Goal: Navigation & Orientation: Understand site structure

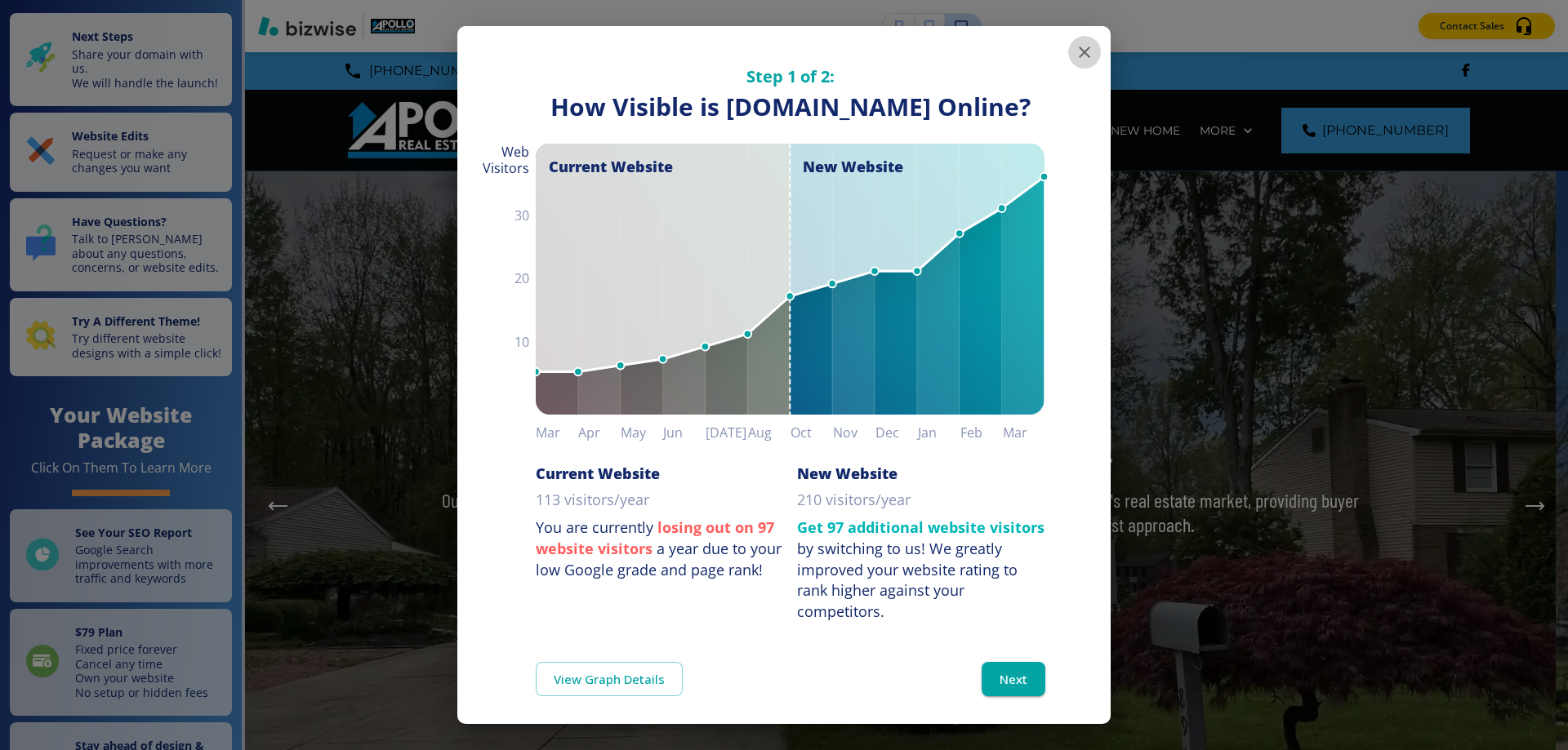
click at [1079, 55] on icon "button" at bounding box center [1085, 52] width 12 height 12
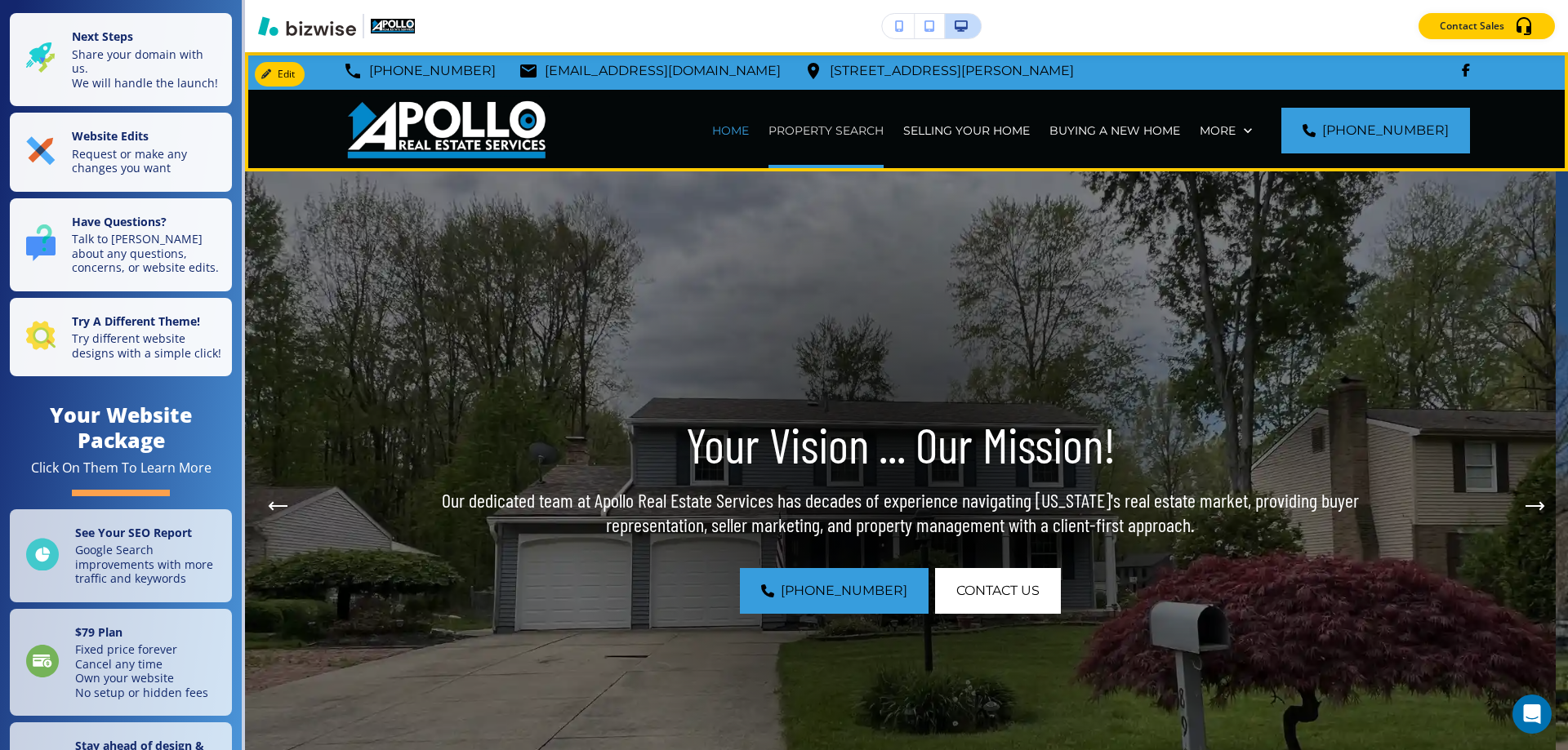
click at [834, 128] on p "PROPERTY SEARCH" at bounding box center [826, 131] width 115 height 17
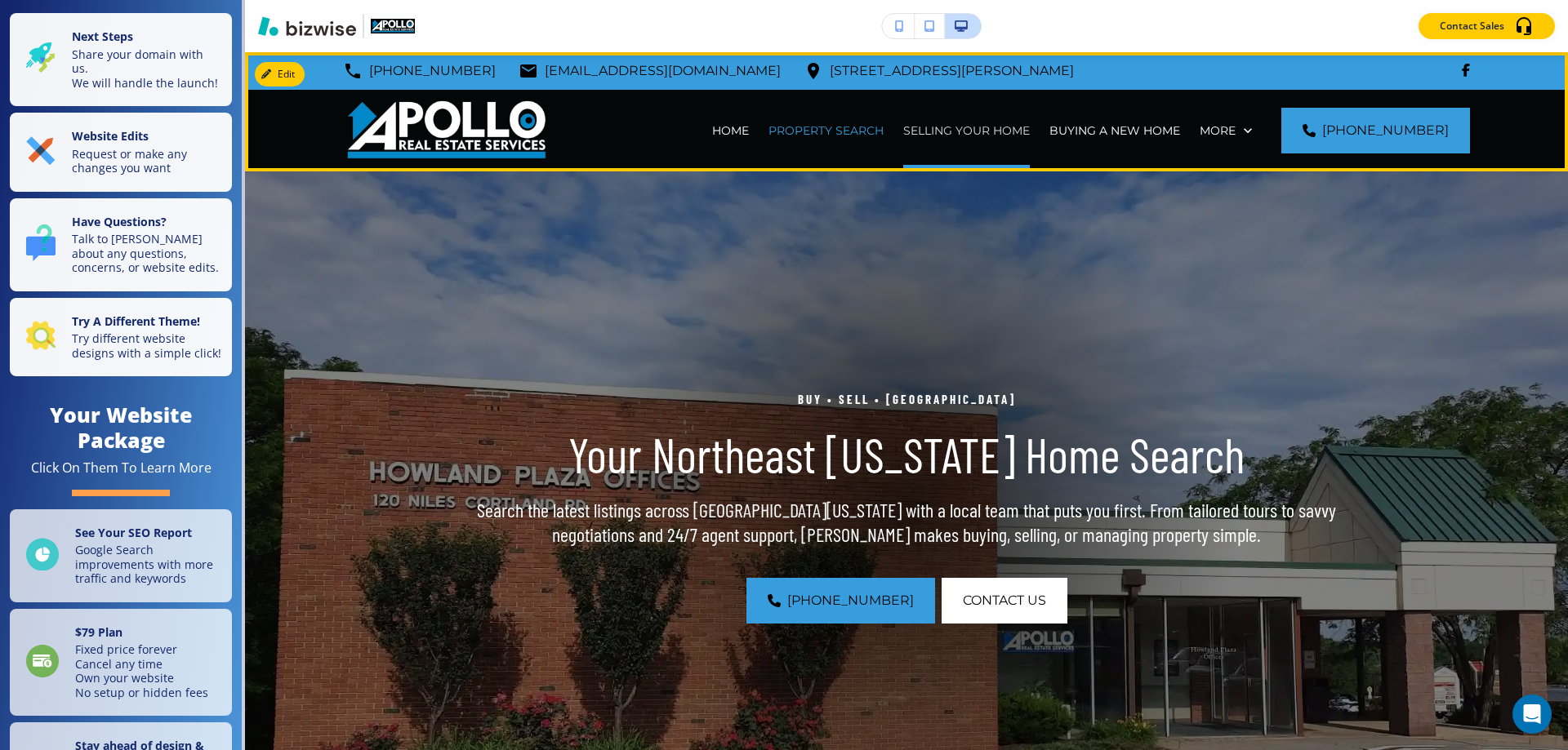
click at [976, 129] on p "SELLING YOUR HOME" at bounding box center [966, 131] width 126 height 17
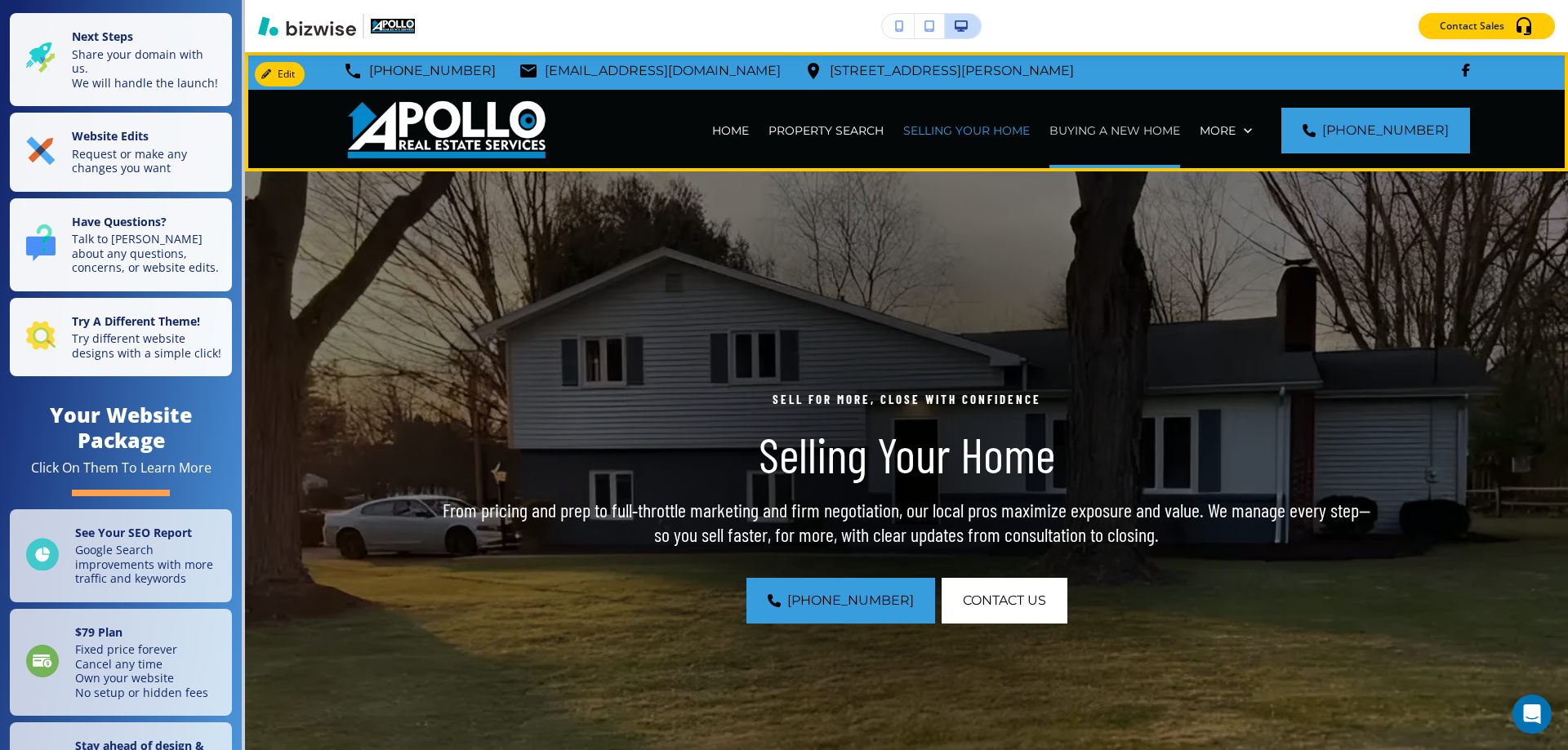
click at [1148, 126] on p "BUYING A NEW HOME" at bounding box center [1114, 131] width 130 height 17
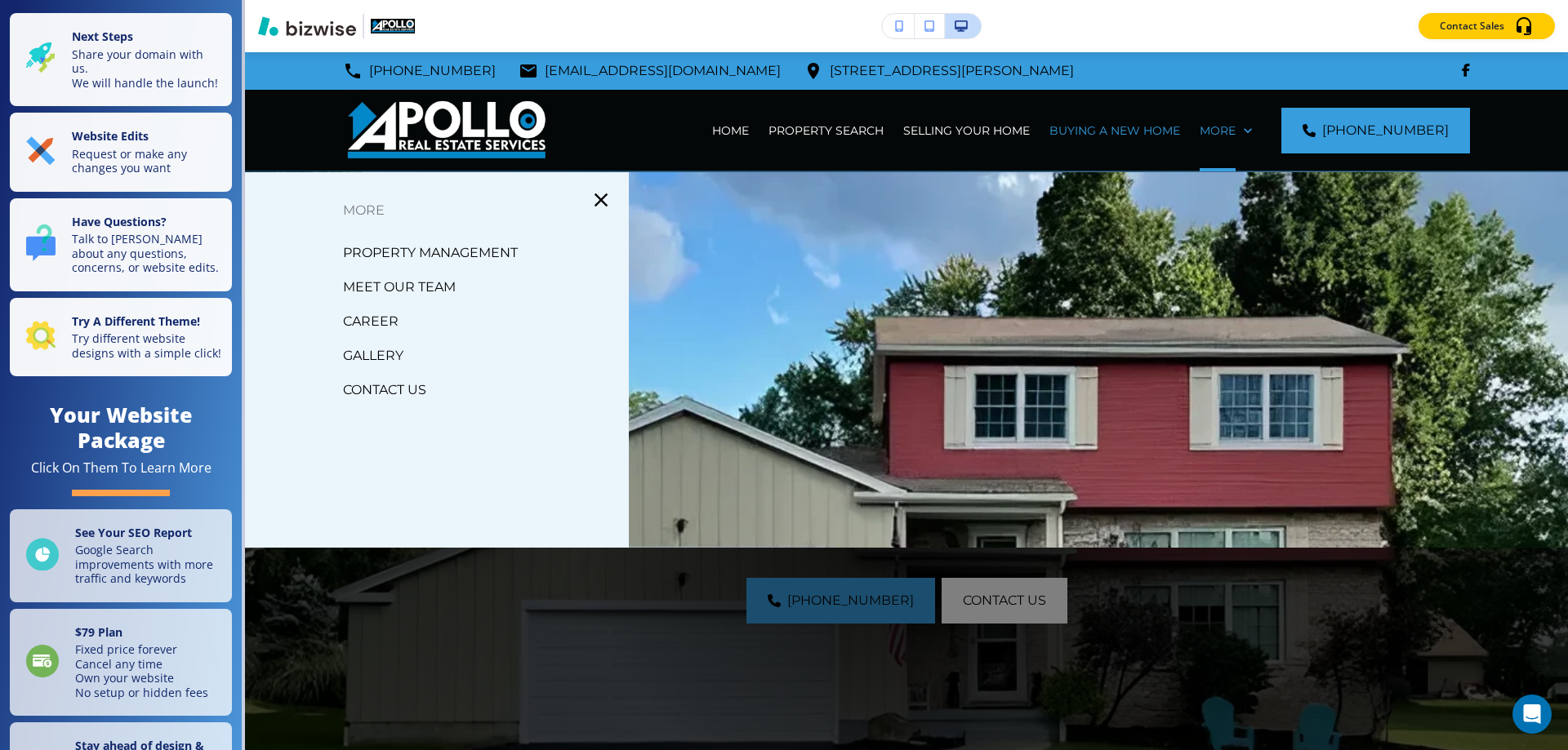
click at [432, 251] on p "PROPERTY MANAGEMENT" at bounding box center [430, 253] width 175 height 25
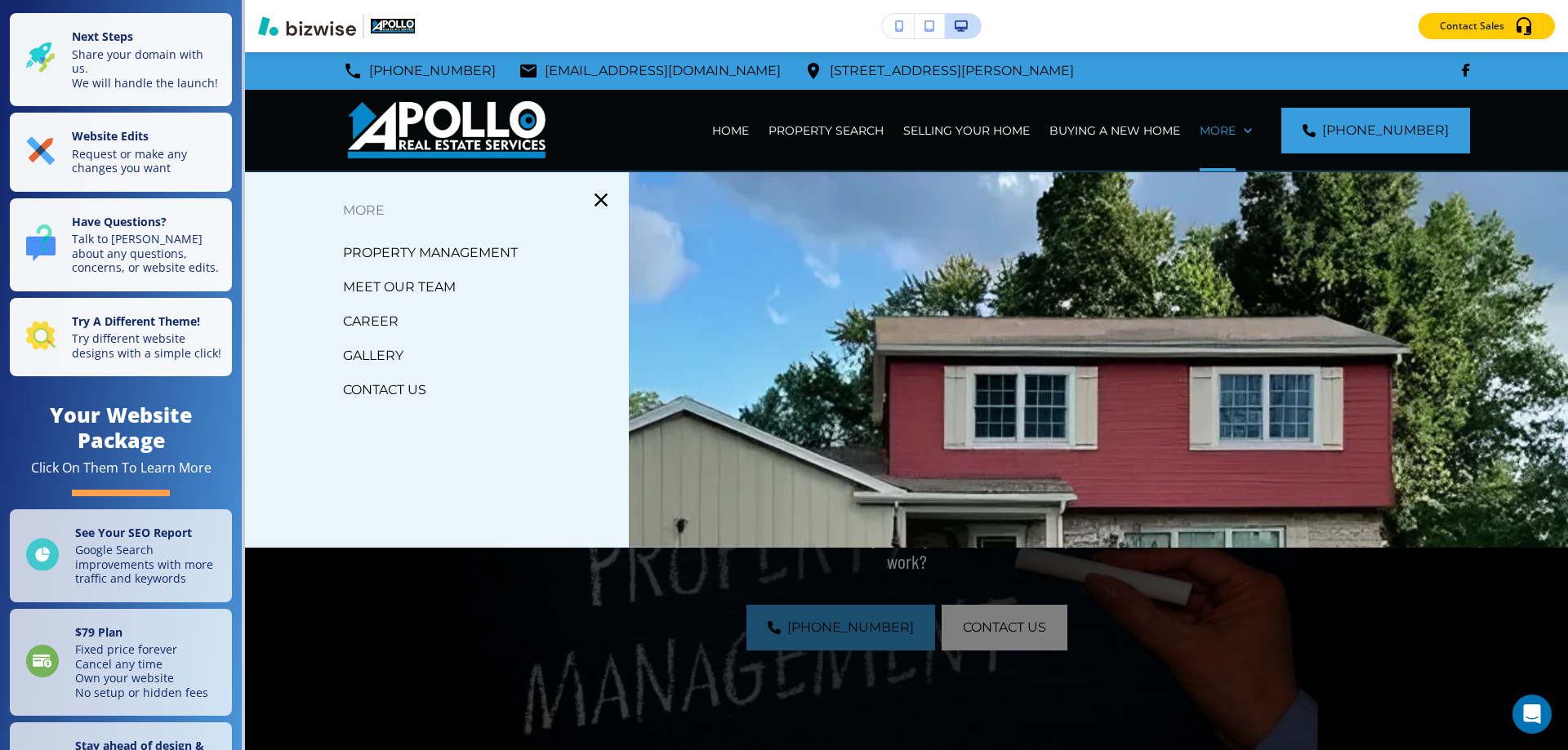
scroll to position [81, 0]
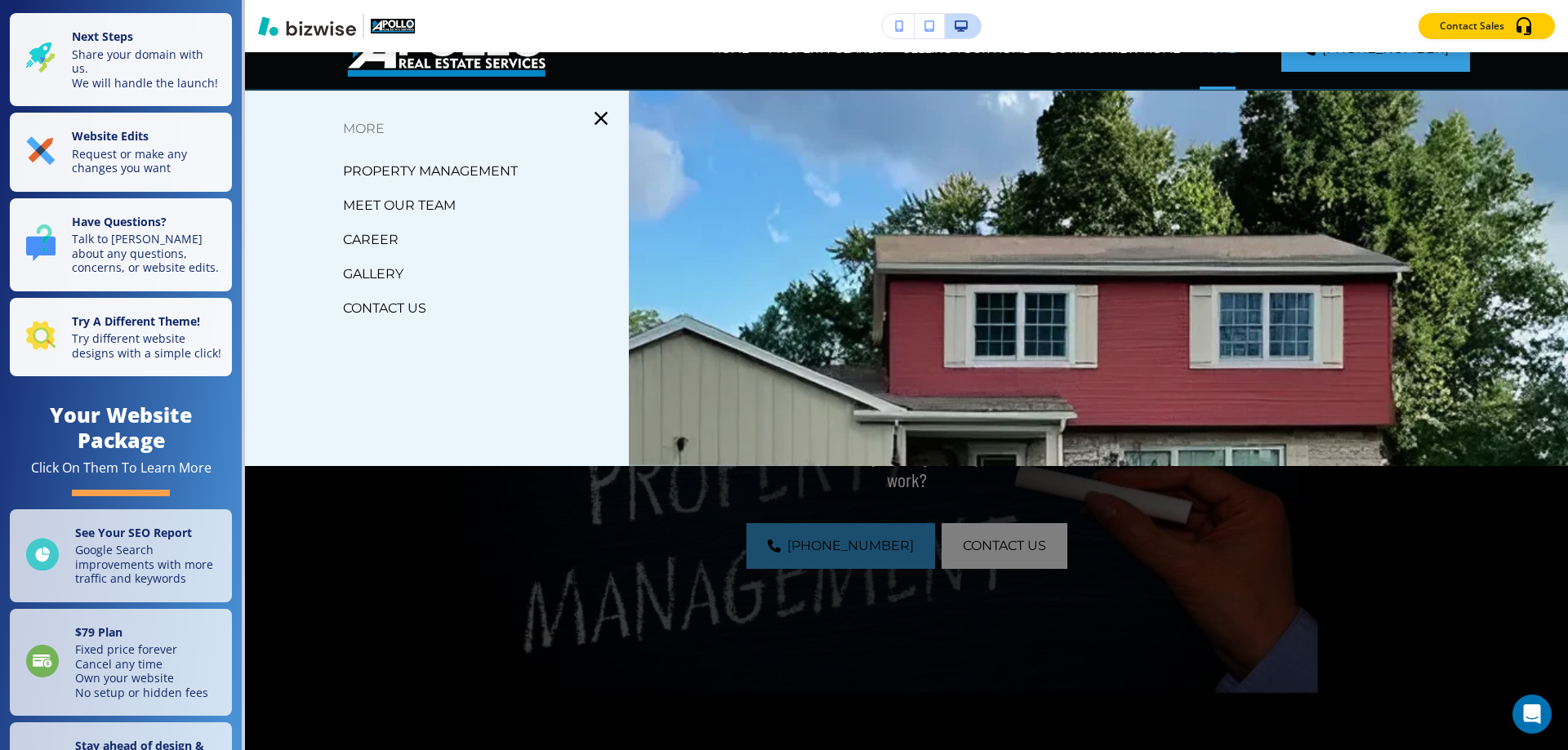
click at [404, 202] on p "MEET OUR TEAM" at bounding box center [399, 206] width 113 height 25
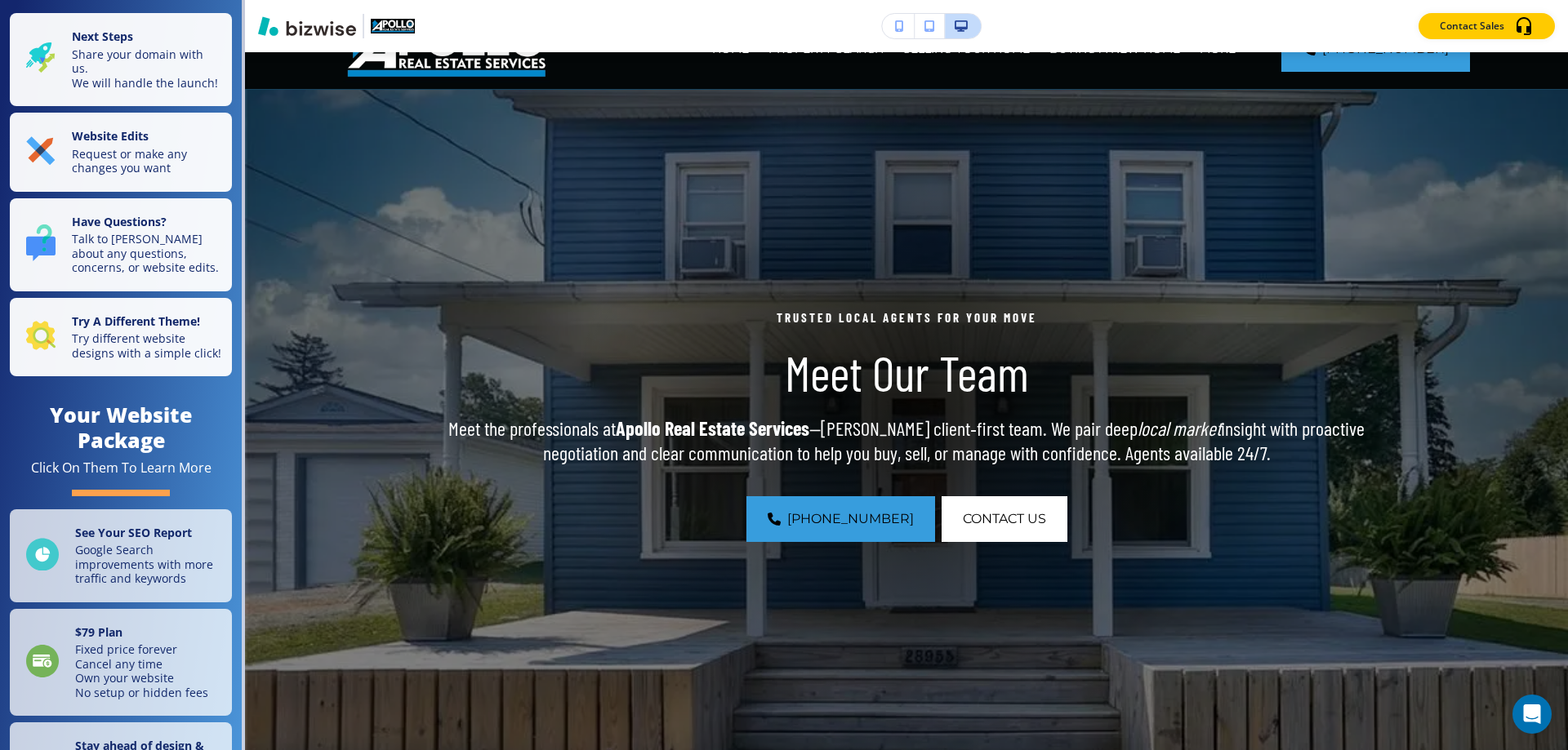
scroll to position [0, 0]
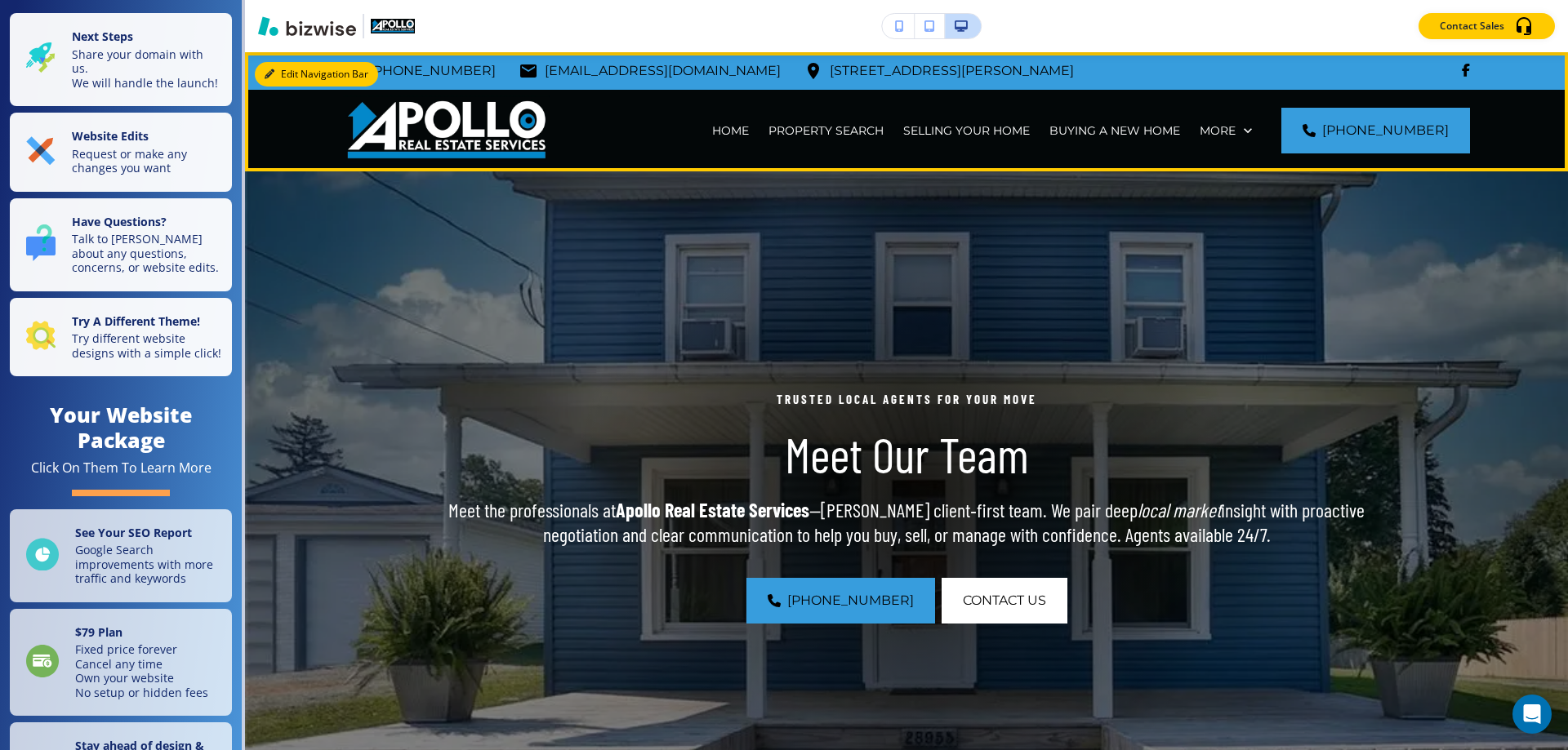
click at [286, 75] on button "Edit Navigation Bar" at bounding box center [316, 75] width 124 height 25
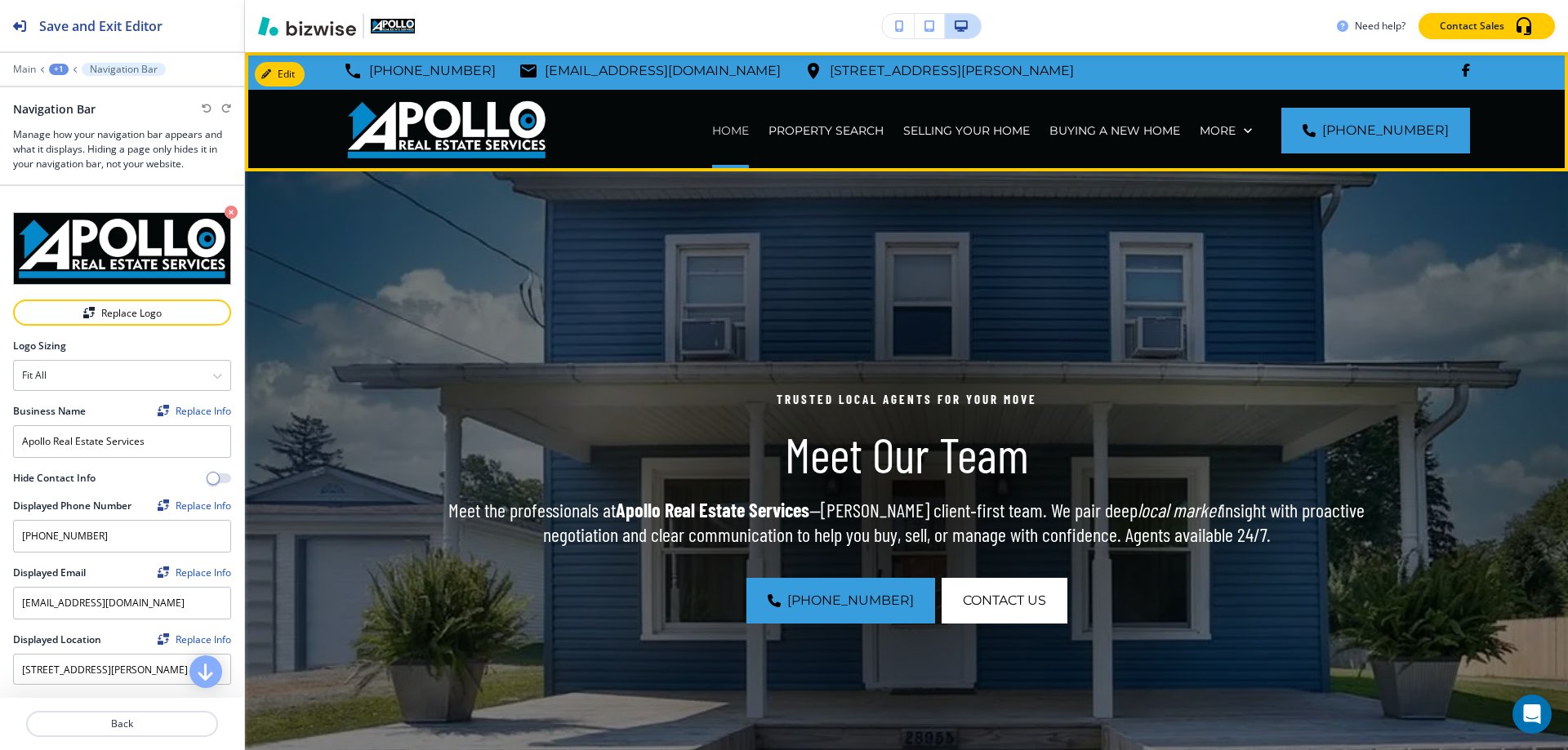
click at [743, 129] on p "HOME" at bounding box center [730, 131] width 37 height 17
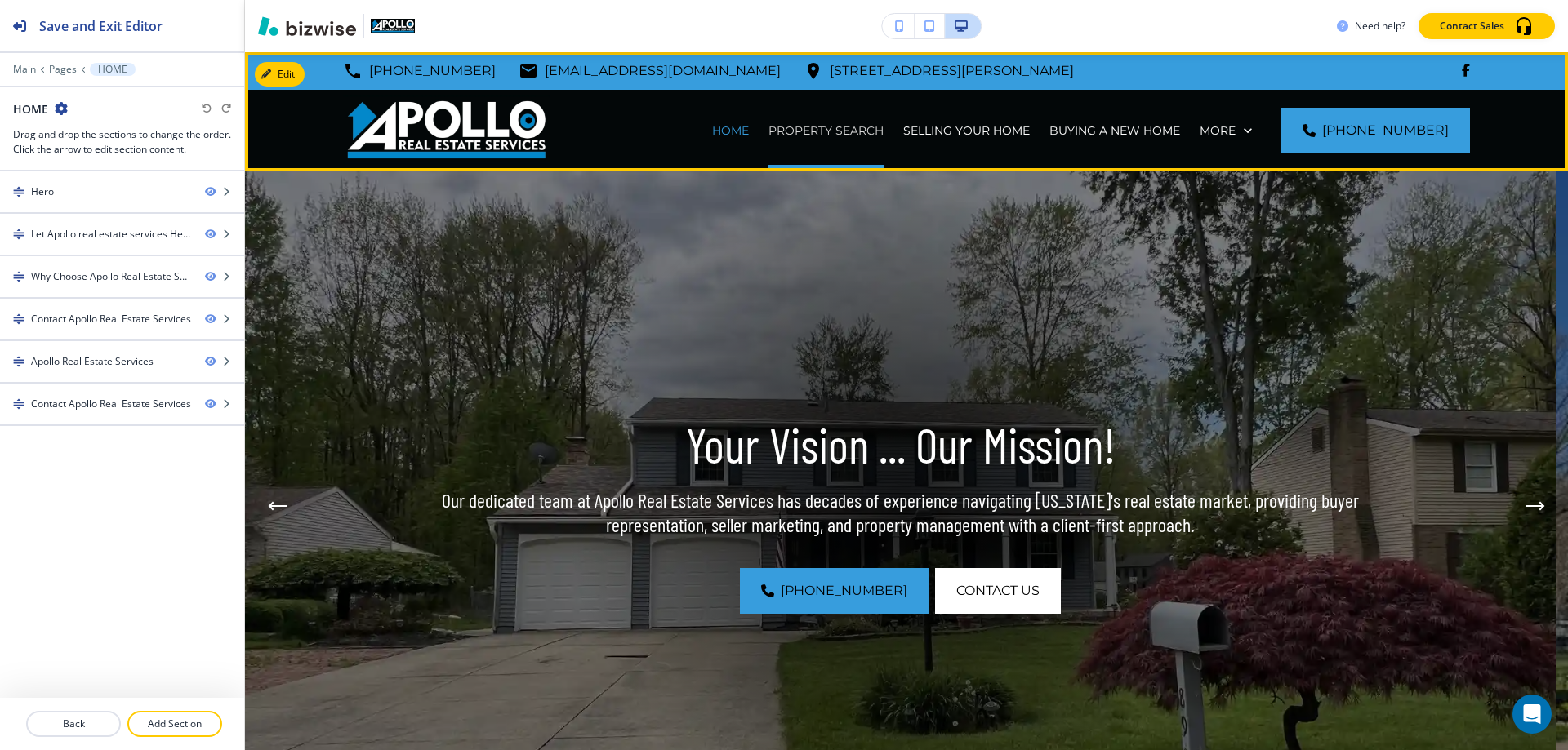
click at [835, 129] on p "PROPERTY SEARCH" at bounding box center [826, 131] width 115 height 17
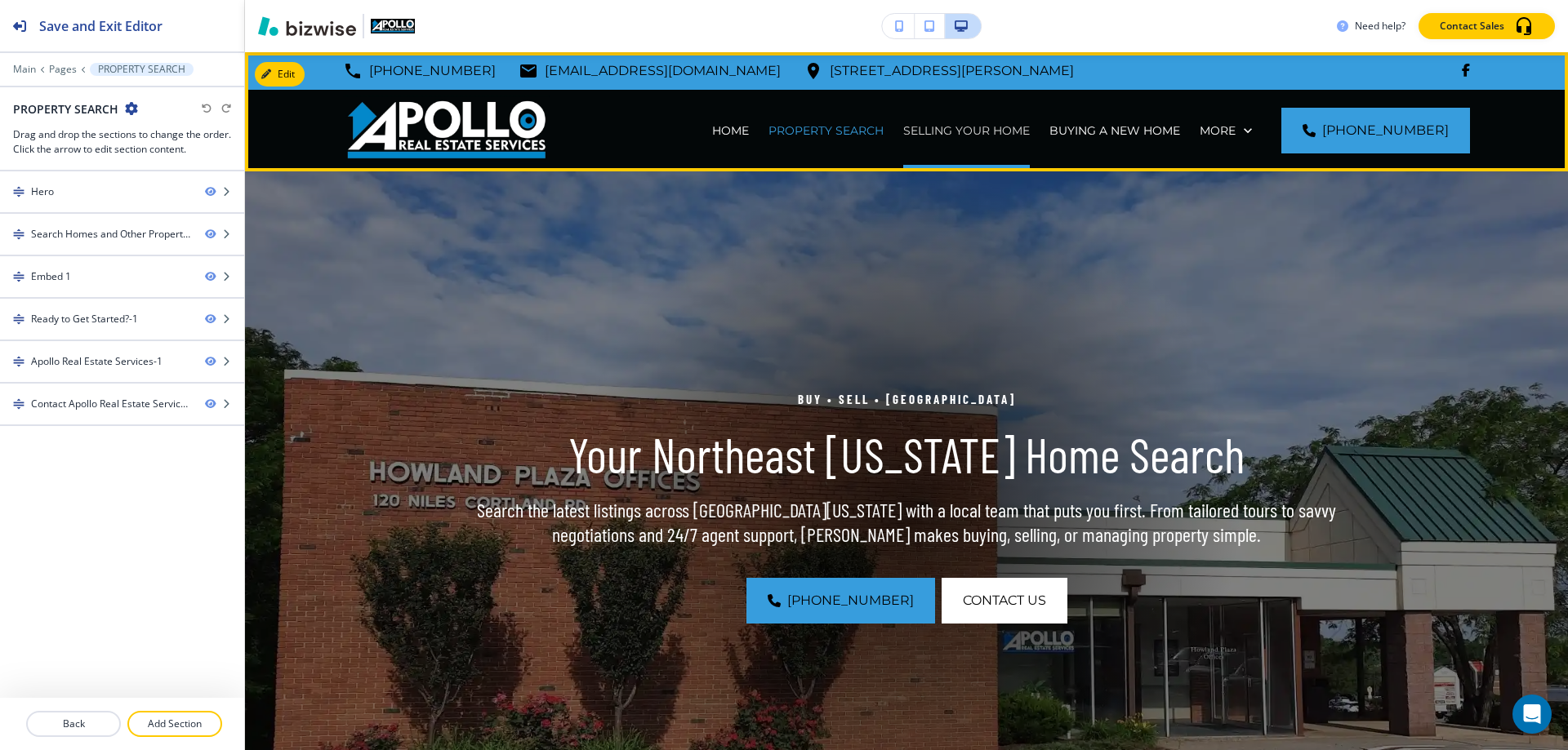
click at [990, 133] on p "SELLING YOUR HOME" at bounding box center [966, 131] width 126 height 17
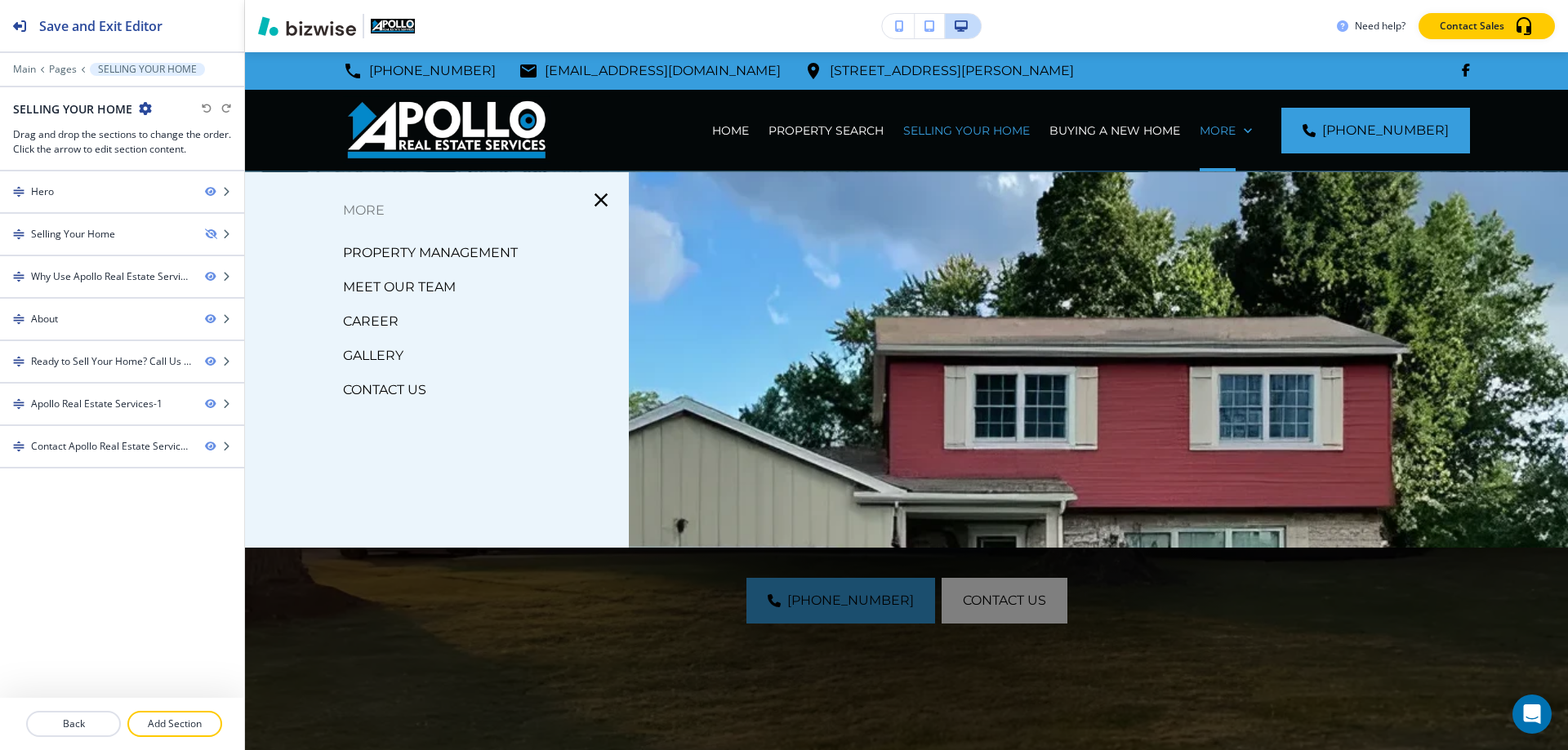
click at [432, 284] on p "MEET OUR TEAM" at bounding box center [399, 288] width 113 height 25
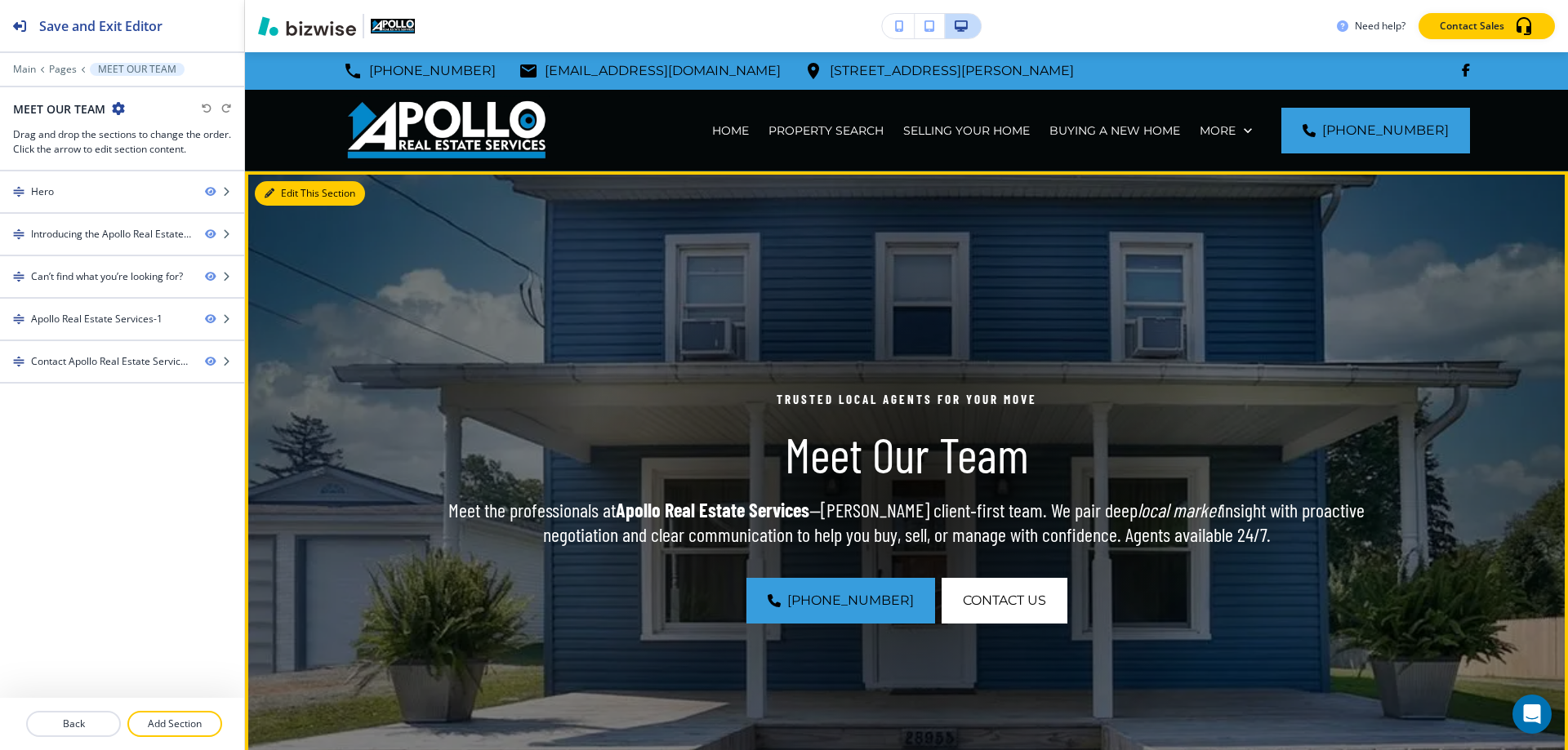
click at [314, 191] on button "Edit This Section" at bounding box center [310, 193] width 110 height 25
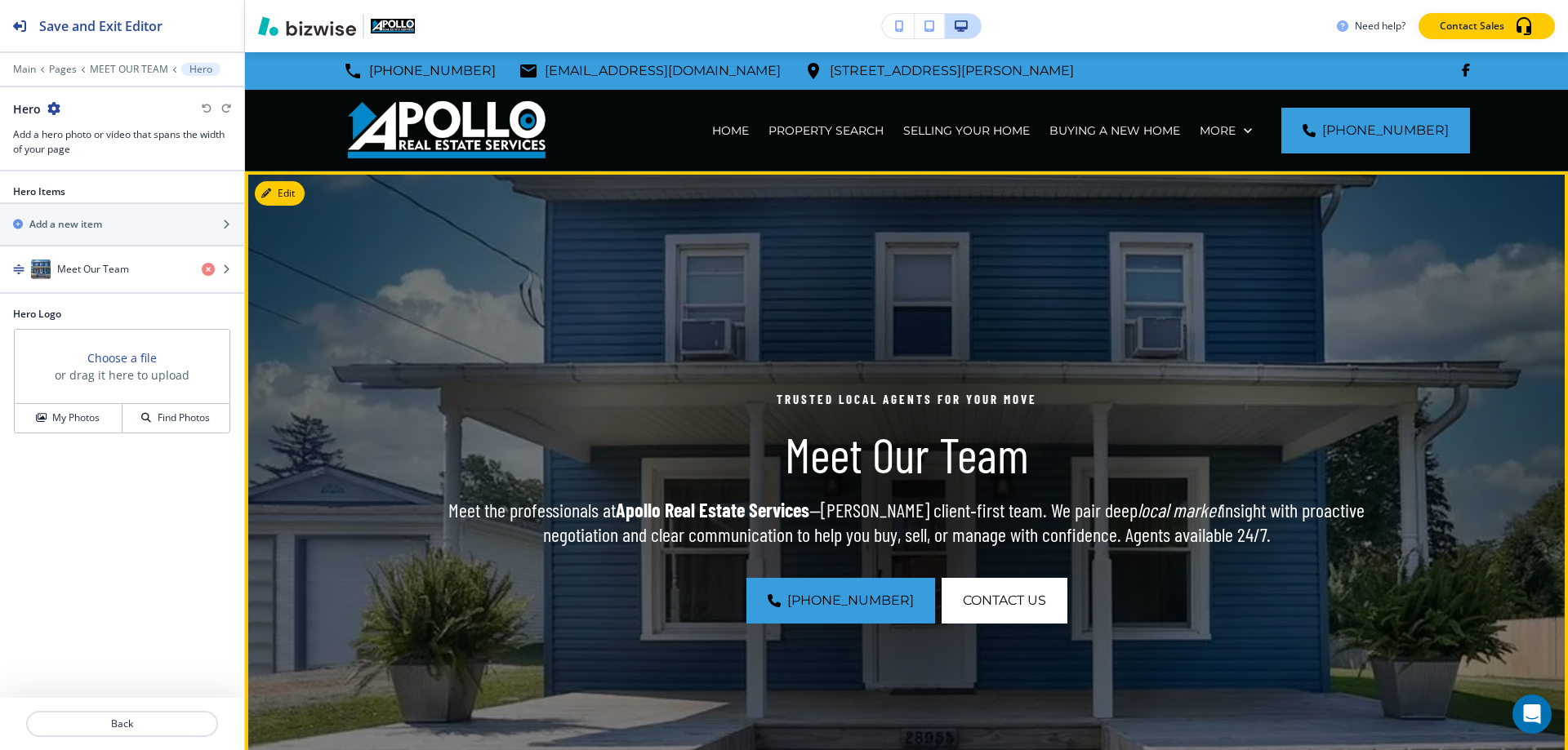
click at [873, 532] on p "Meet the professionals at Apollo Real Estate Services —[PERSON_NAME] client‑fir…" at bounding box center [906, 522] width 940 height 49
click at [661, 516] on strong "Apollo Real Estate Services" at bounding box center [712, 509] width 193 height 24
click at [397, 499] on img at bounding box center [906, 506] width 1323 height 670
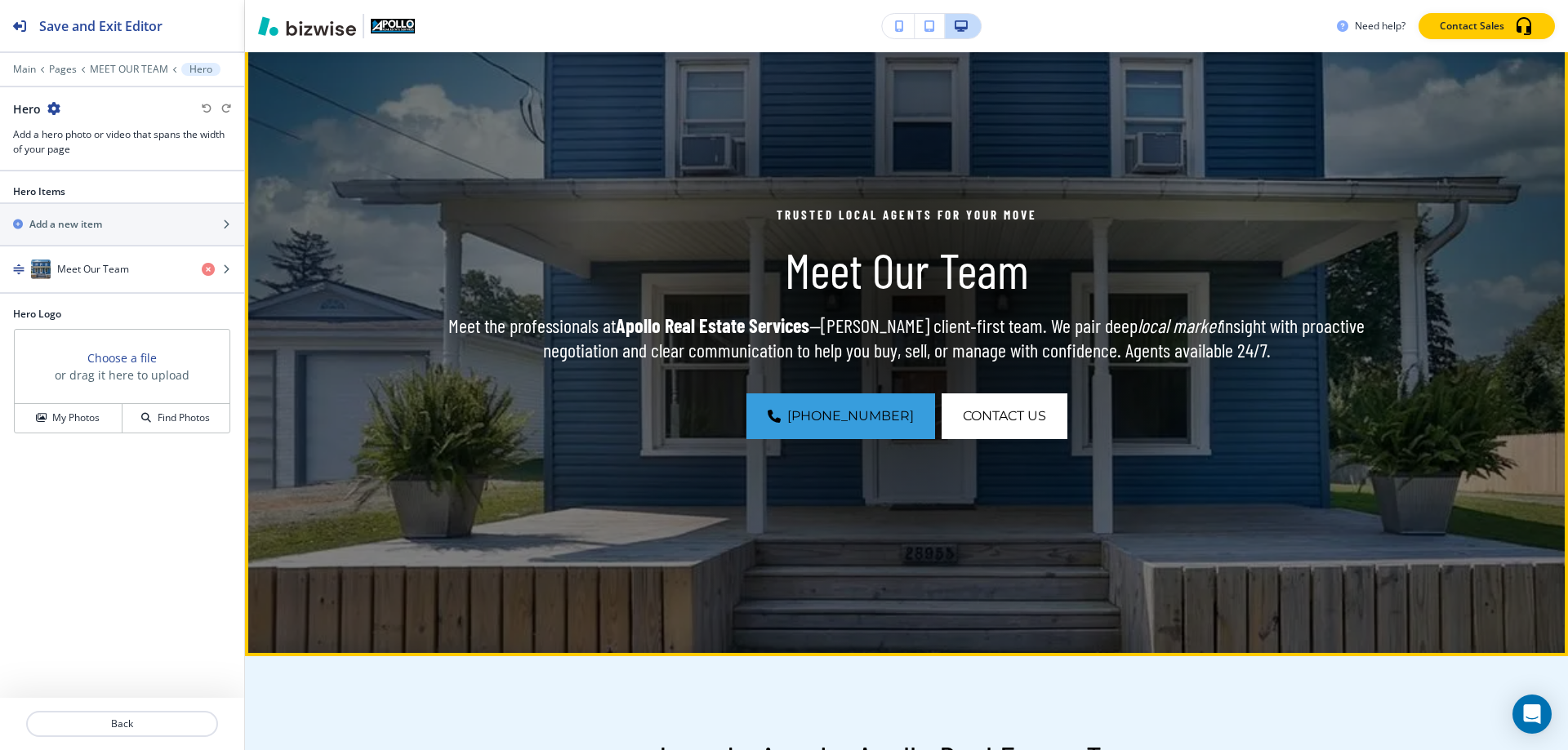
scroll to position [39, 0]
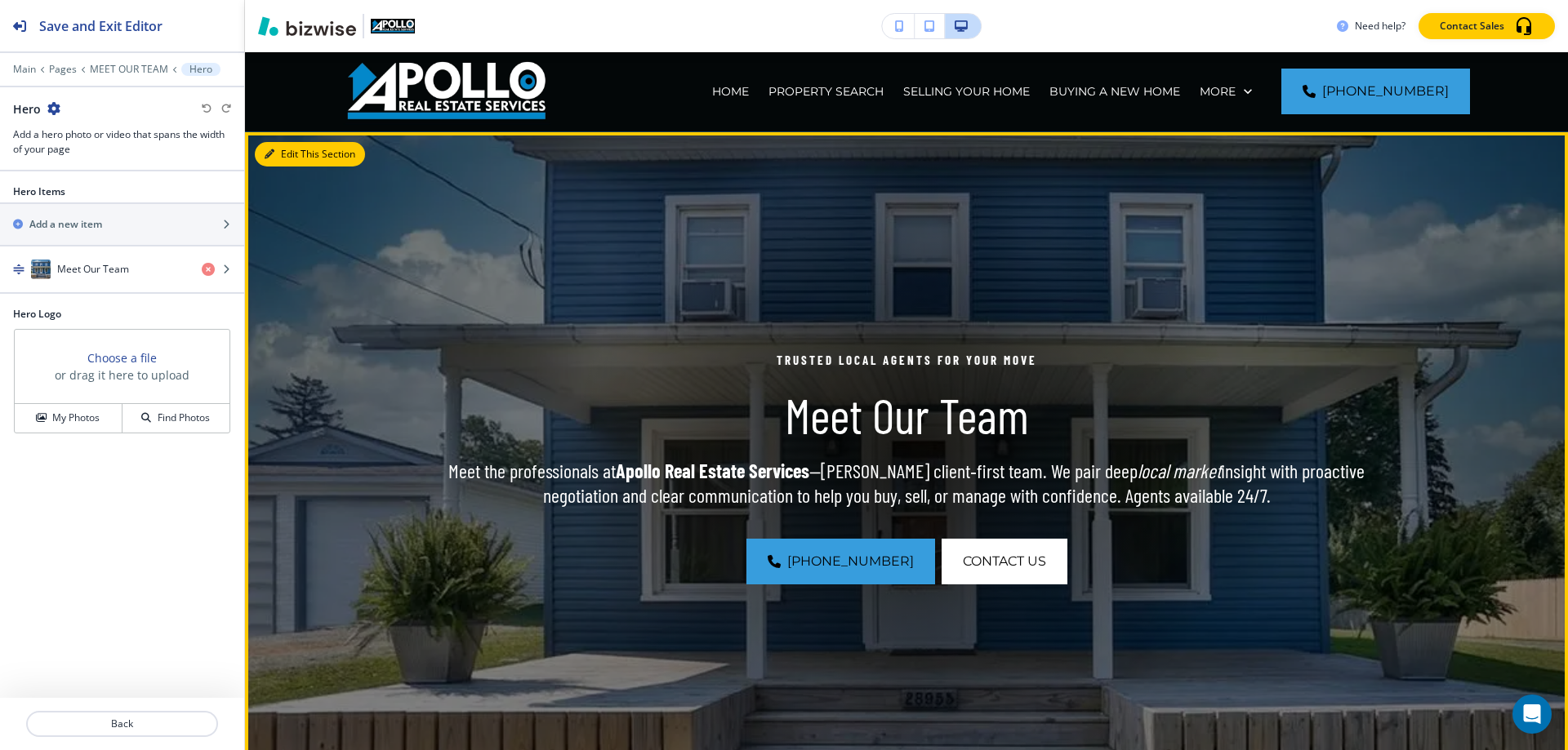
click at [290, 153] on button "Edit This Section" at bounding box center [310, 154] width 110 height 25
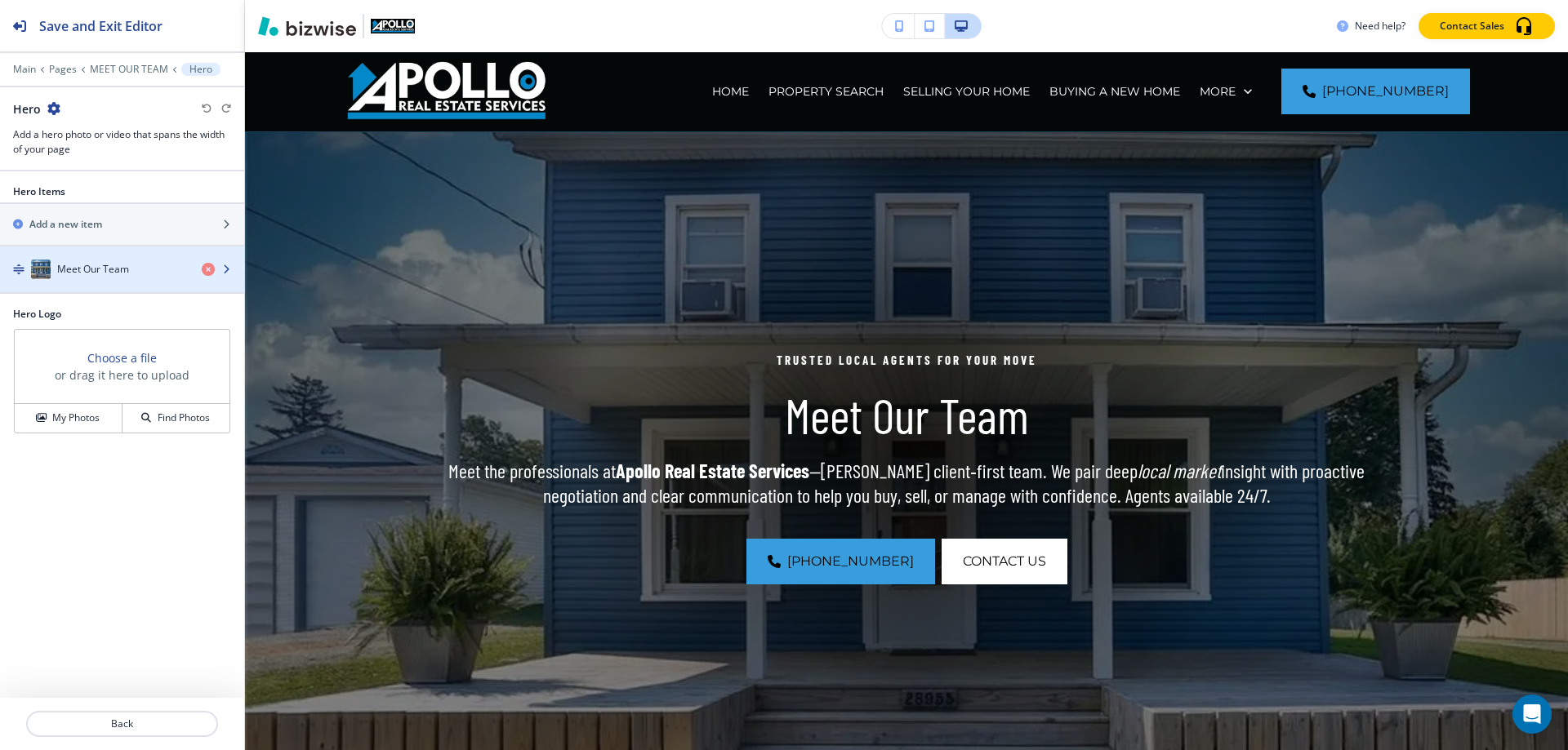
click at [226, 273] on icon "button" at bounding box center [227, 270] width 10 height 10
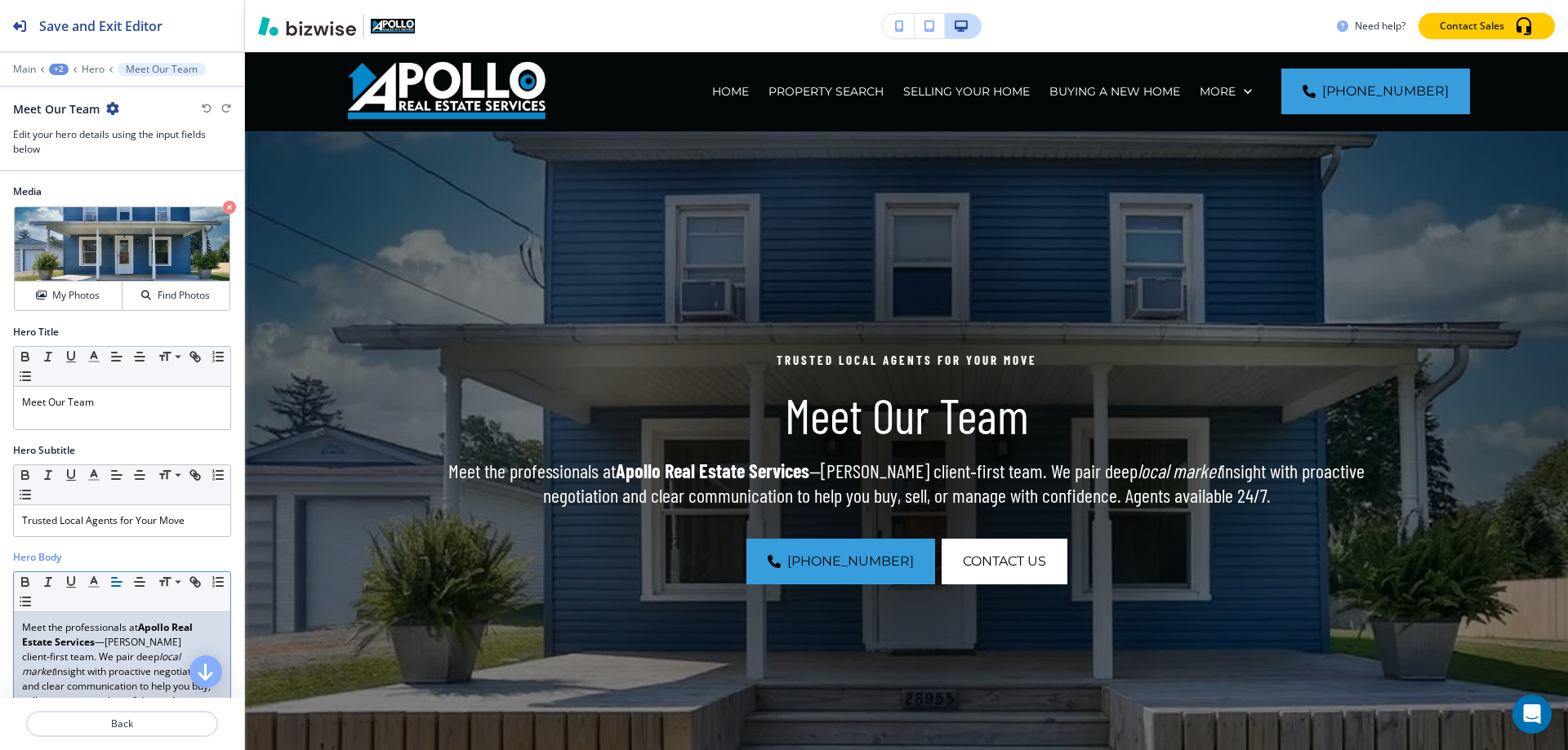
click at [51, 657] on p "Meet the professionals at Apollo Real Estate Services —[PERSON_NAME] client‑fir…" at bounding box center [122, 672] width 200 height 103
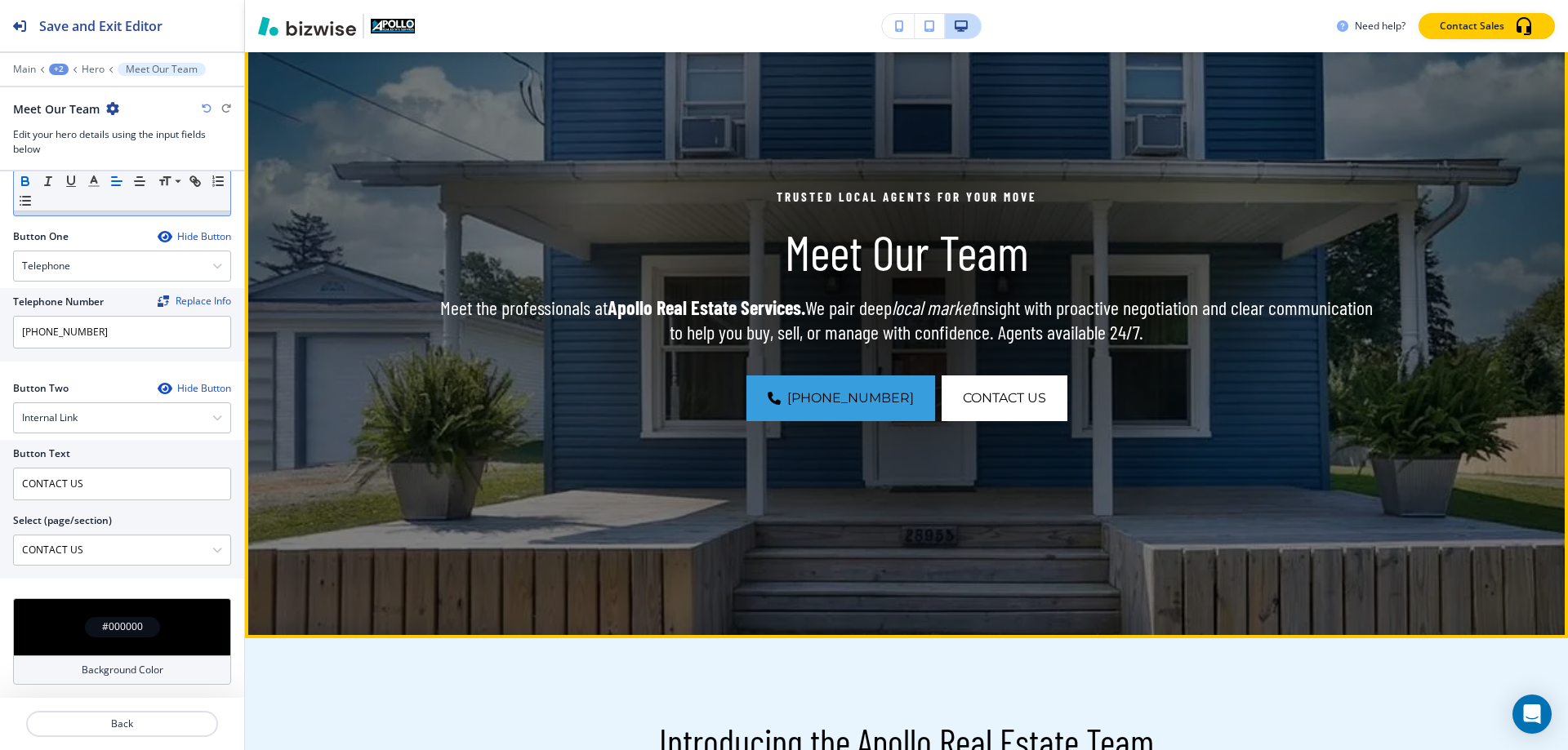
scroll to position [0, 0]
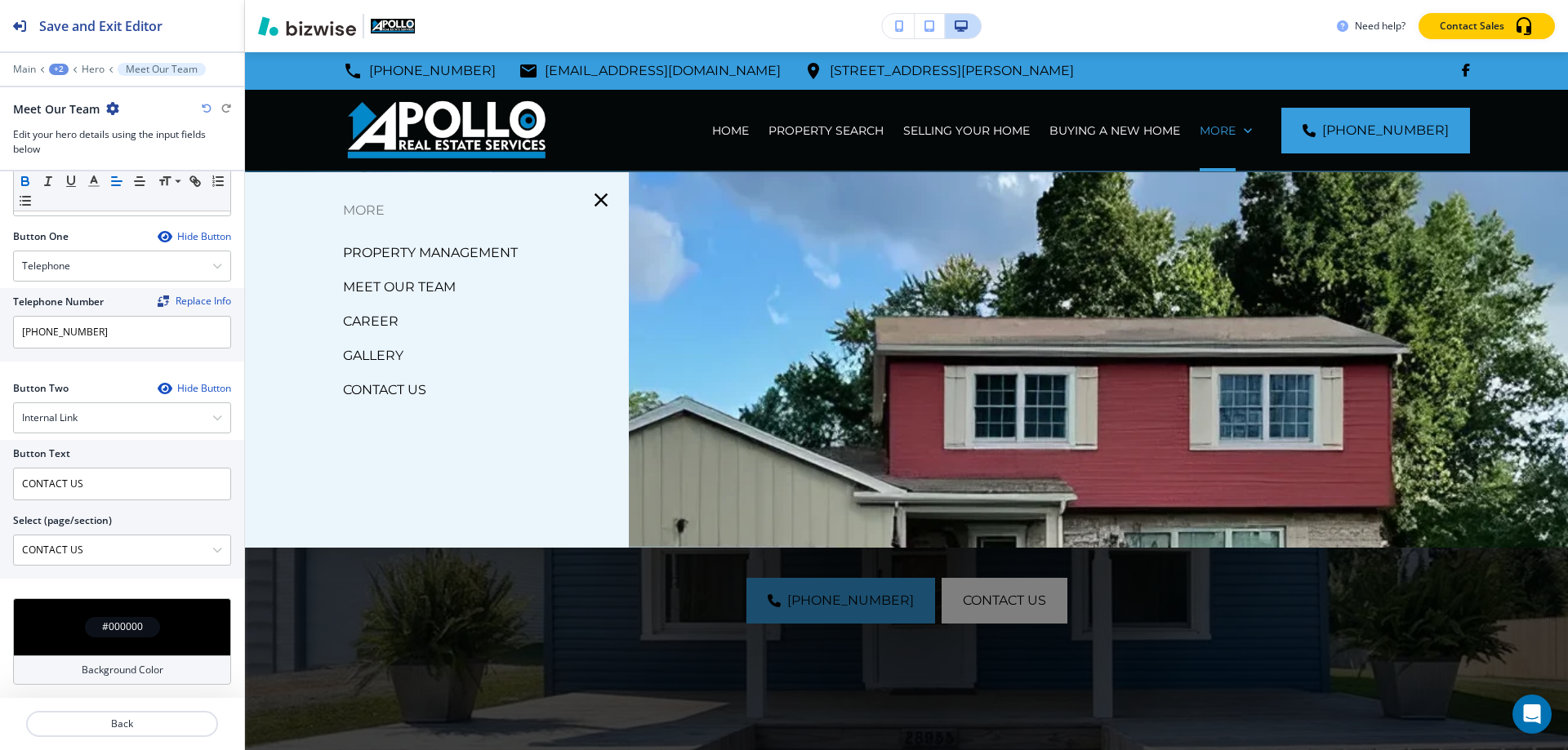
click at [379, 322] on p "CAREER" at bounding box center [370, 322] width 56 height 25
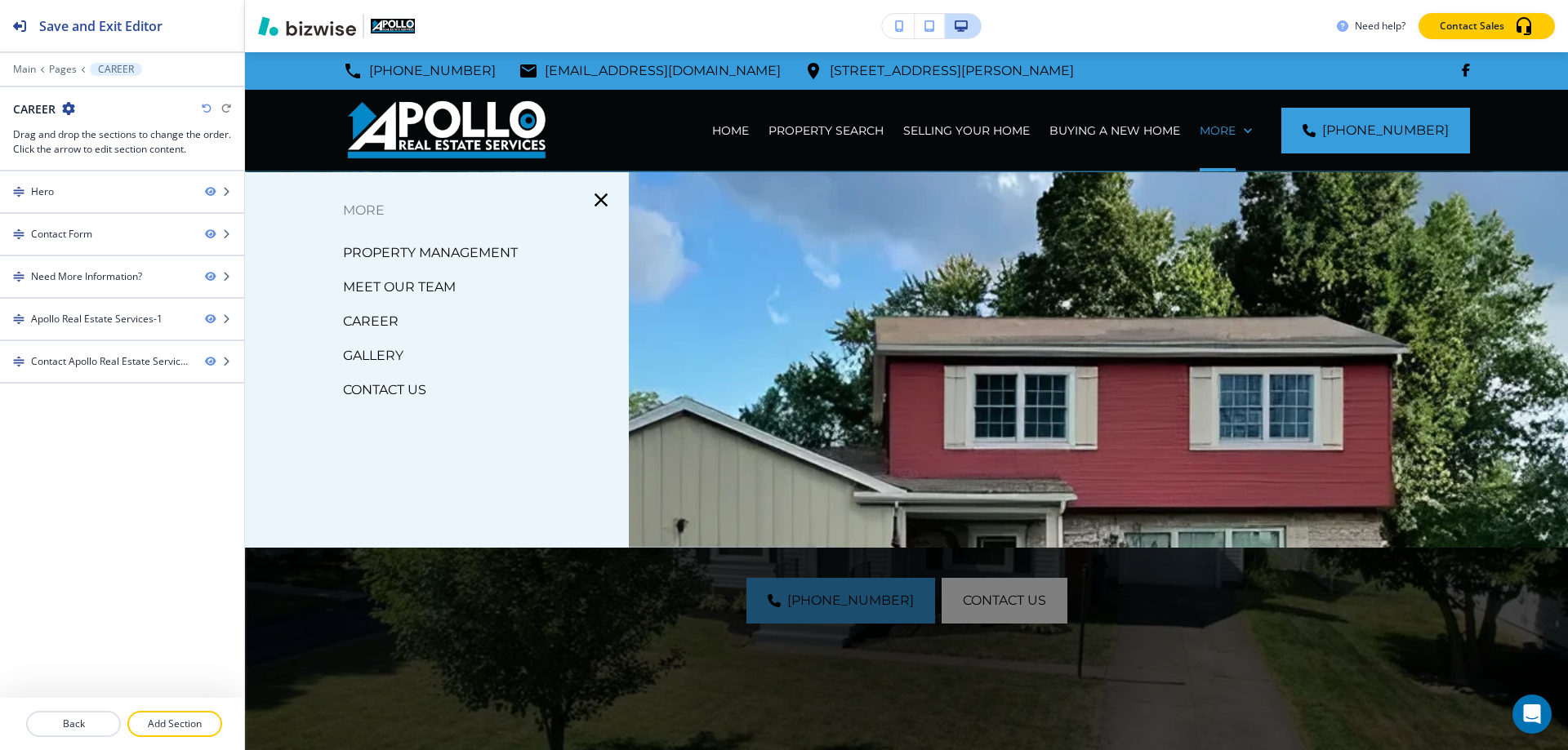
click at [364, 355] on p "GALLERY" at bounding box center [373, 356] width 61 height 25
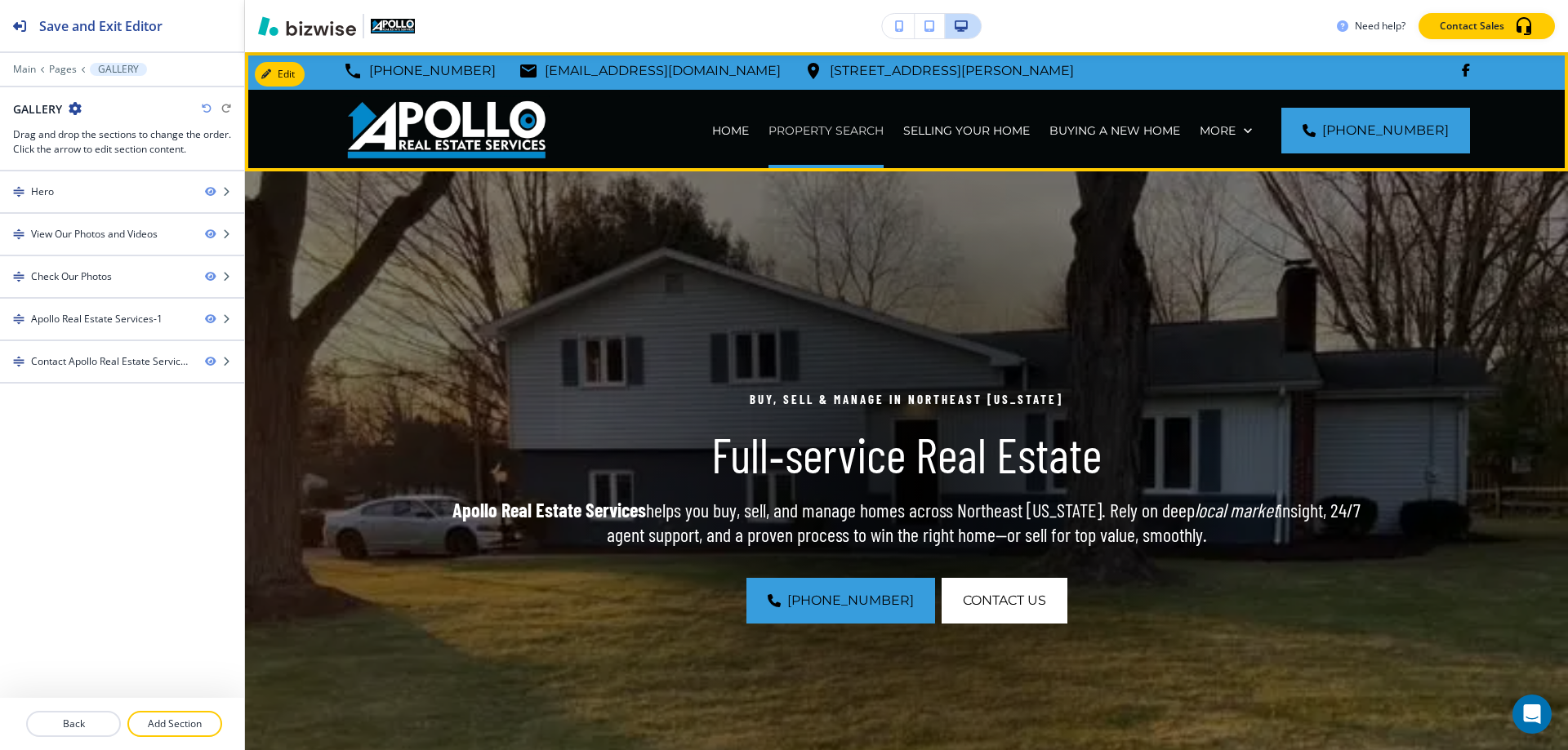
click at [839, 134] on p "PROPERTY SEARCH" at bounding box center [826, 131] width 115 height 17
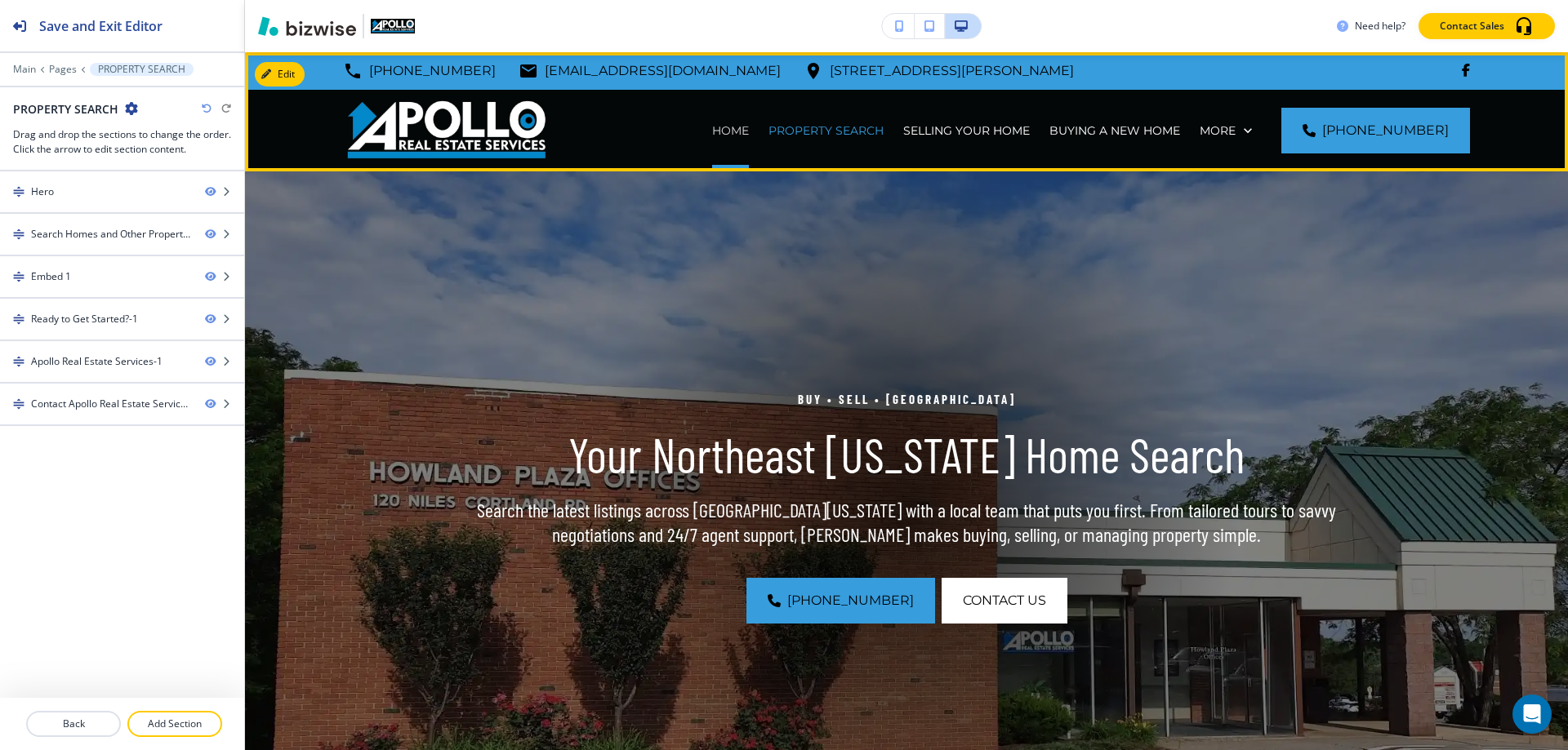
click at [749, 129] on p "HOME" at bounding box center [730, 131] width 37 height 17
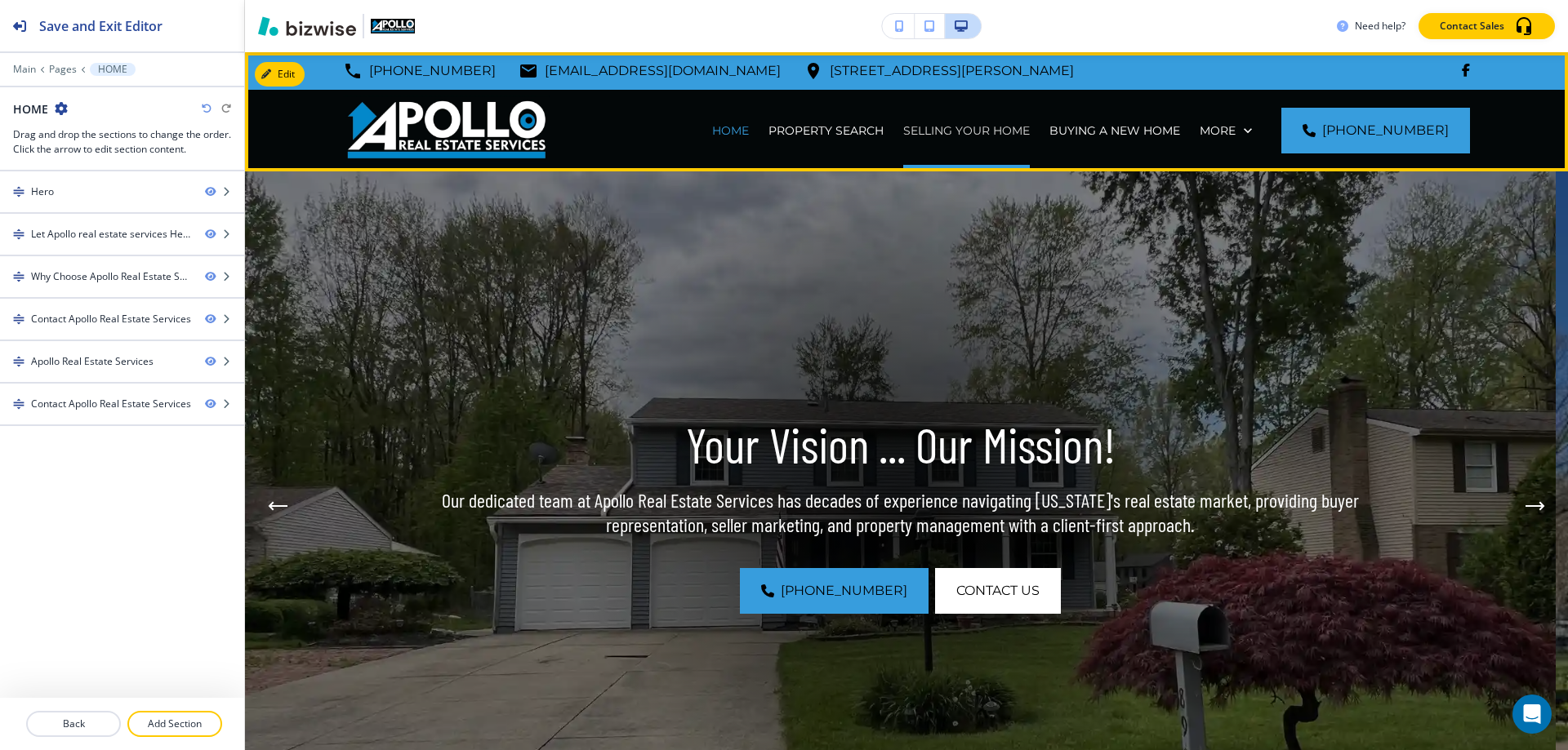
click at [950, 126] on p "SELLING YOUR HOME" at bounding box center [966, 131] width 126 height 17
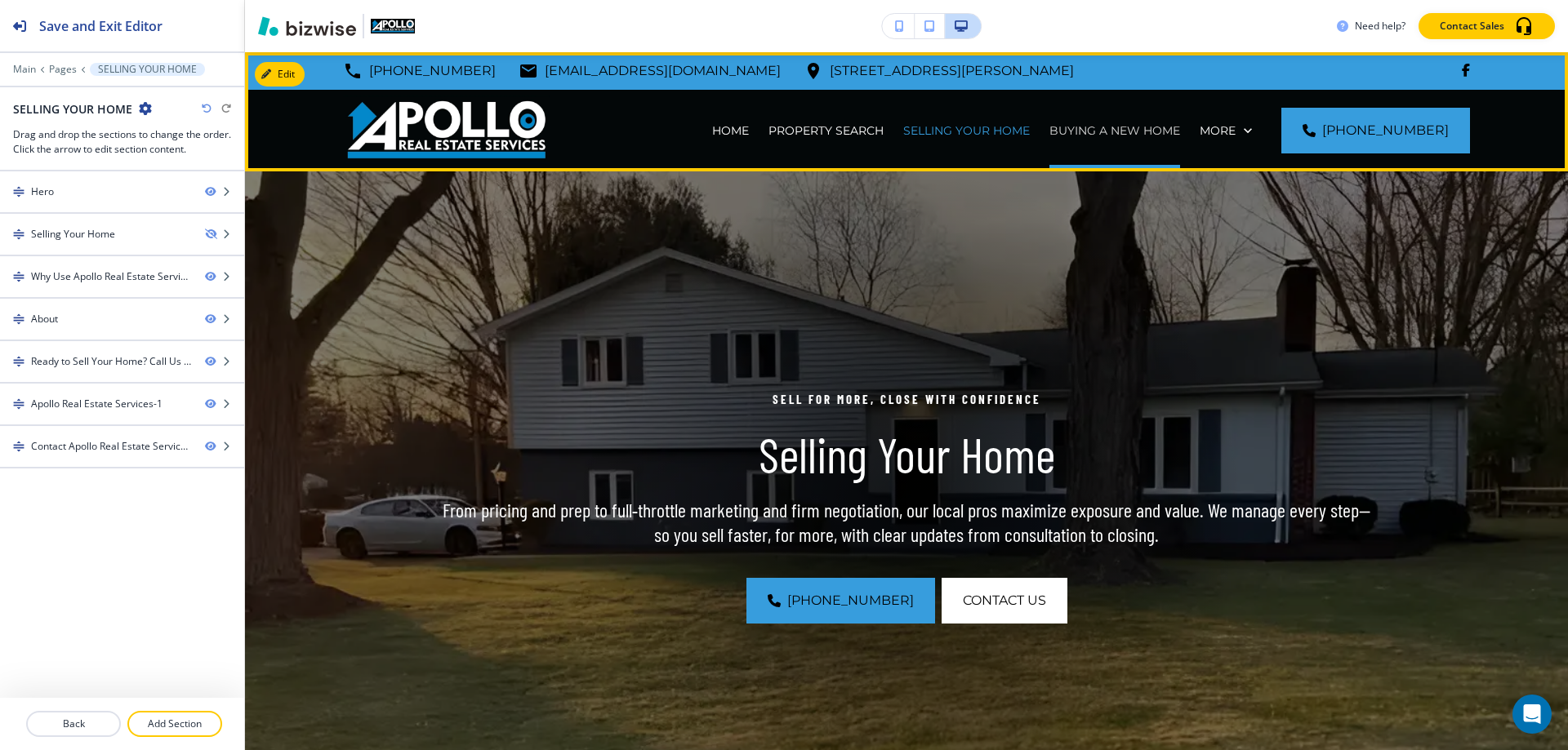
click at [1114, 132] on p "BUYING A NEW HOME" at bounding box center [1114, 131] width 130 height 17
